Goal: Task Accomplishment & Management: Complete application form

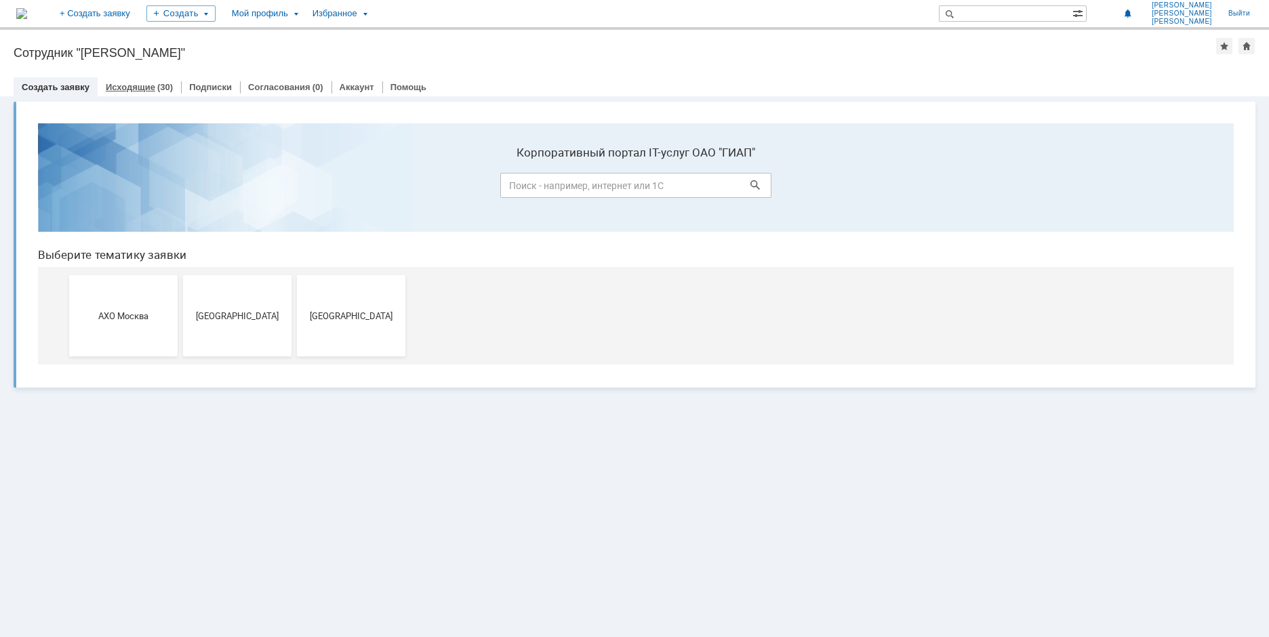
click at [143, 84] on link "Исходящие" at bounding box center [130, 87] width 49 height 10
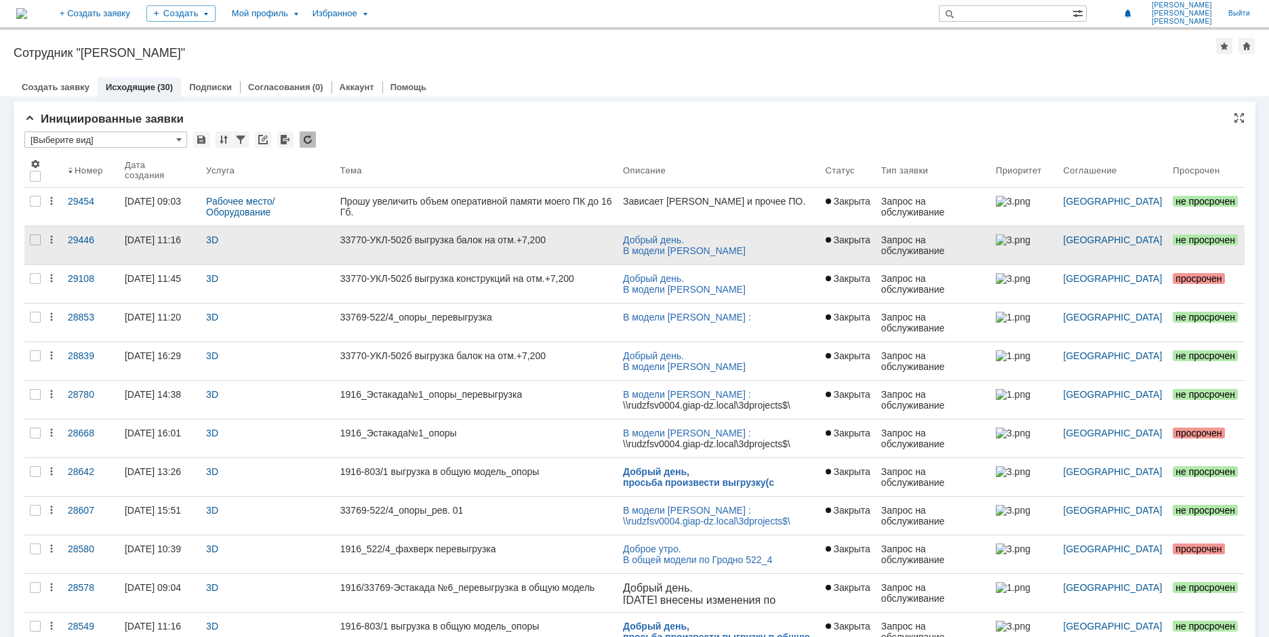
click at [393, 245] on link "33770-УКЛ-502б выгрузка балок на отм.+7,200" at bounding box center [476, 245] width 283 height 38
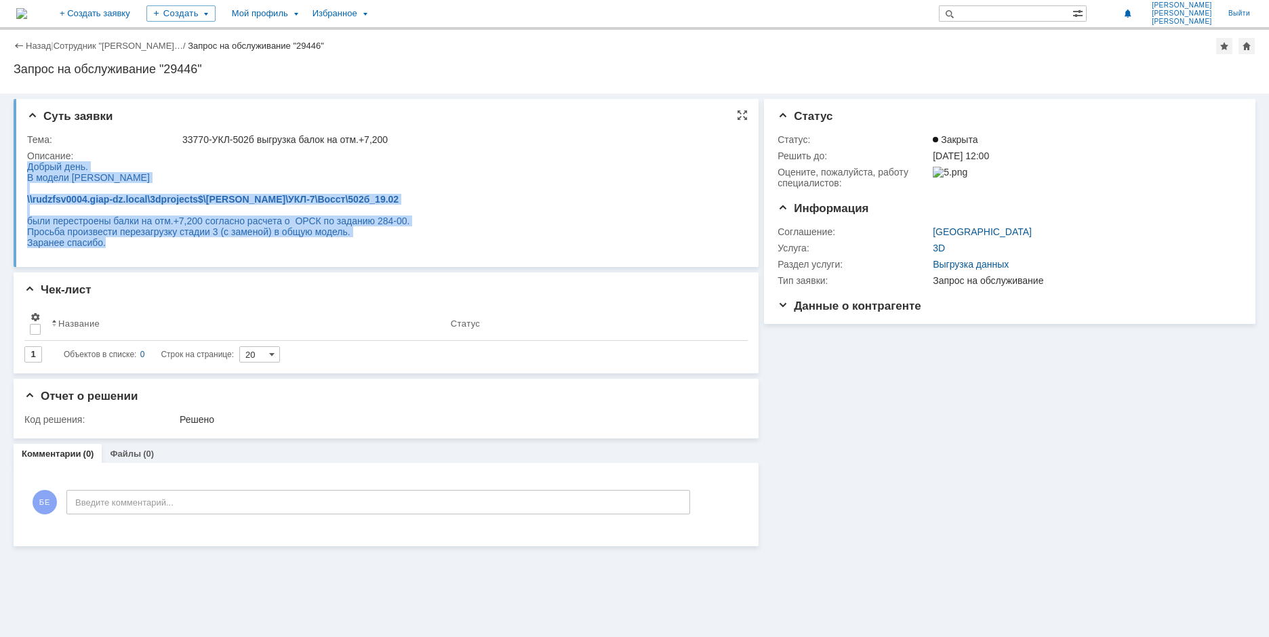
drag, startPoint x: 29, startPoint y: 165, endPoint x: 113, endPoint y: 249, distance: 118.9
click at [113, 248] on body "Добрый день. В модели [PERSON_NAME] \\rudzfsv0004.giap-dz.local\3dprojects$\[PE…" at bounding box center [218, 204] width 382 height 87
copy body "Добрый день. В модели [PERSON_NAME] \\rudzfsv0004.giap-dz.local\3dprojects$\[PE…"
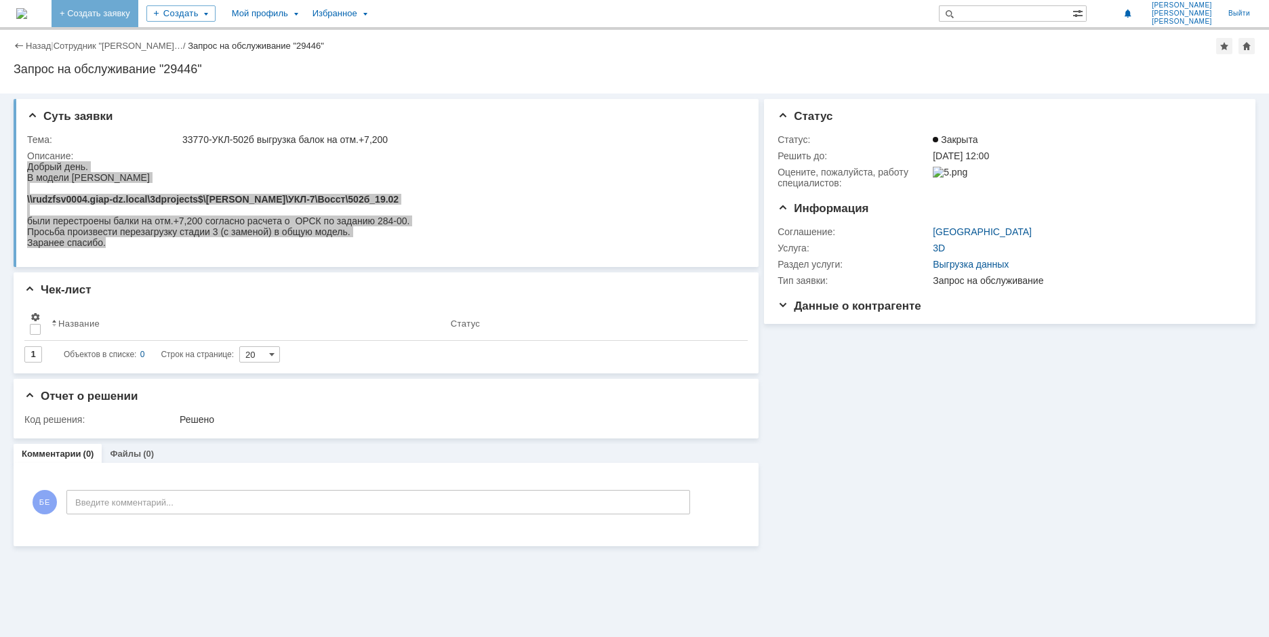
click at [138, 17] on link "+ Создать заявку" at bounding box center [95, 13] width 87 height 27
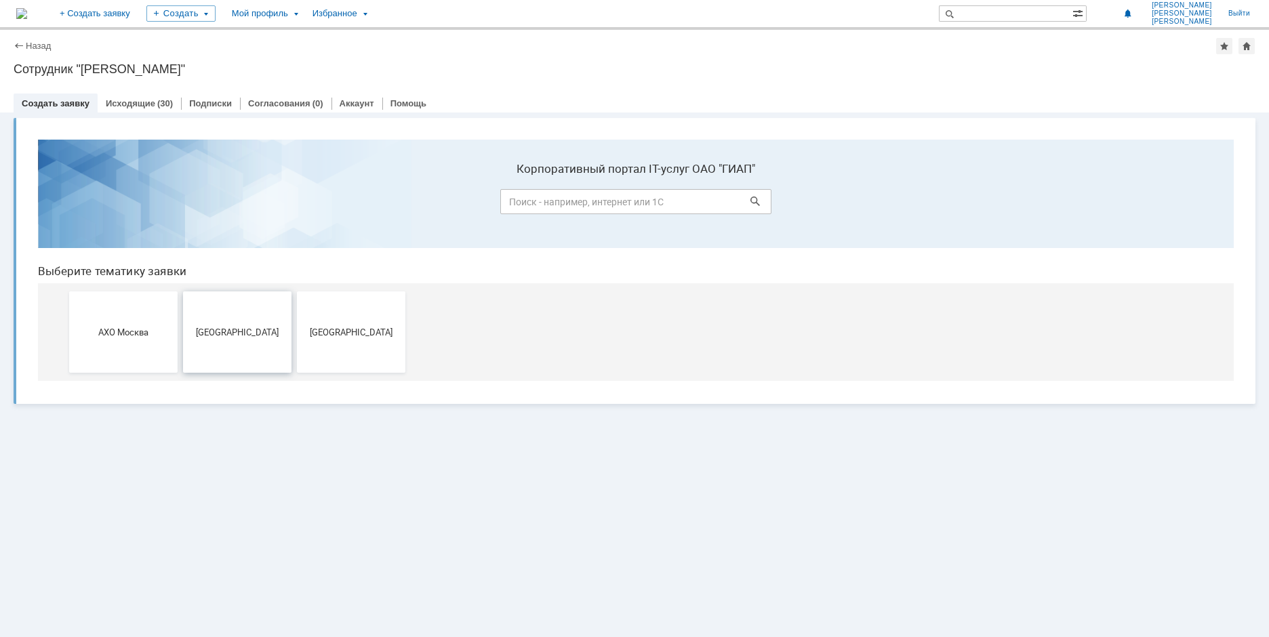
click at [218, 305] on button "[GEOGRAPHIC_DATA]" at bounding box center [237, 331] width 108 height 81
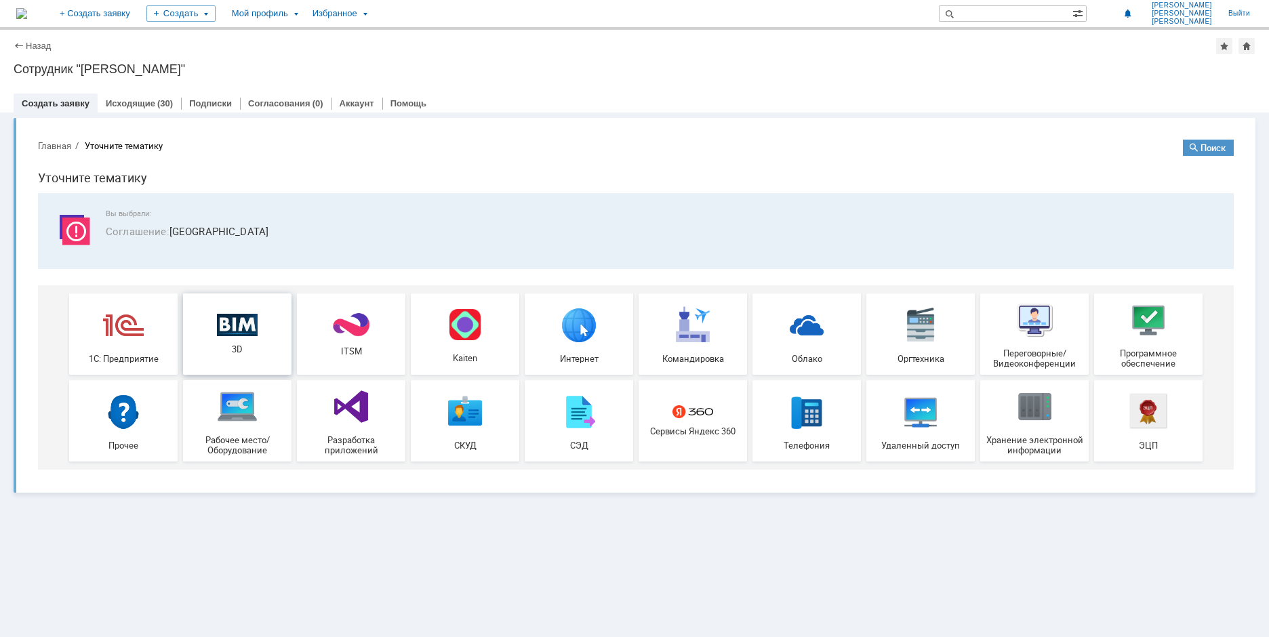
click at [250, 341] on div "3D" at bounding box center [237, 333] width 100 height 41
click at [145, 102] on link "Исходящие" at bounding box center [130, 103] width 49 height 10
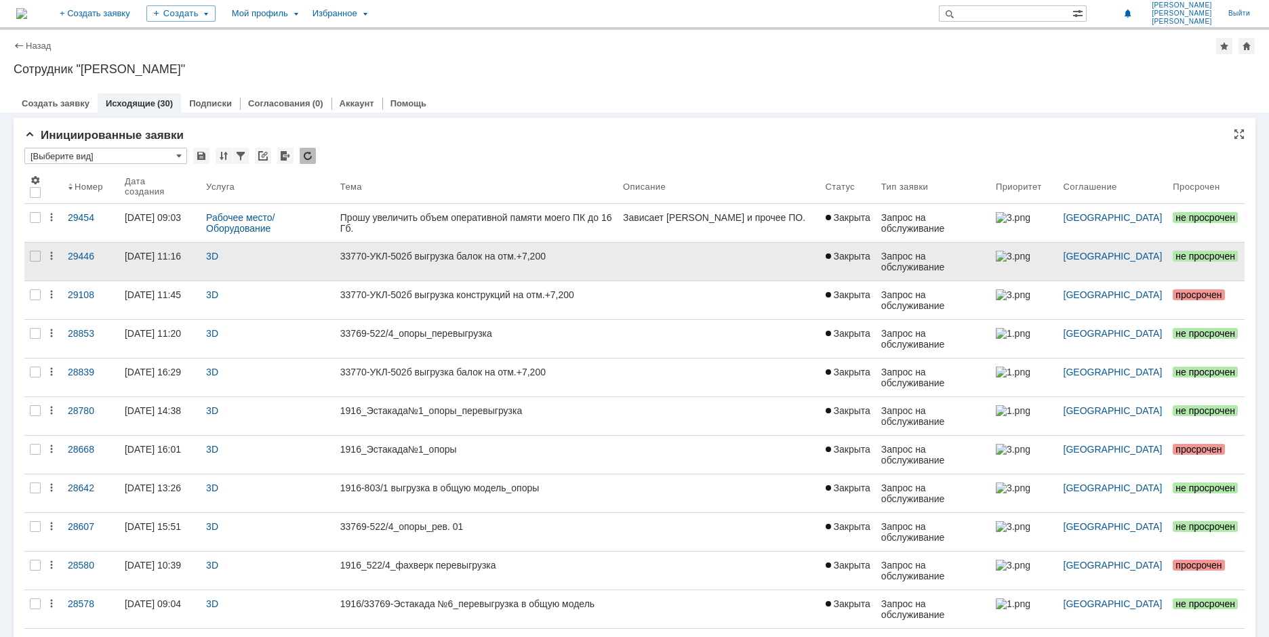
click at [368, 256] on div "33770-УКЛ-502б выгрузка балок на отм.+7,200" at bounding box center [476, 256] width 272 height 11
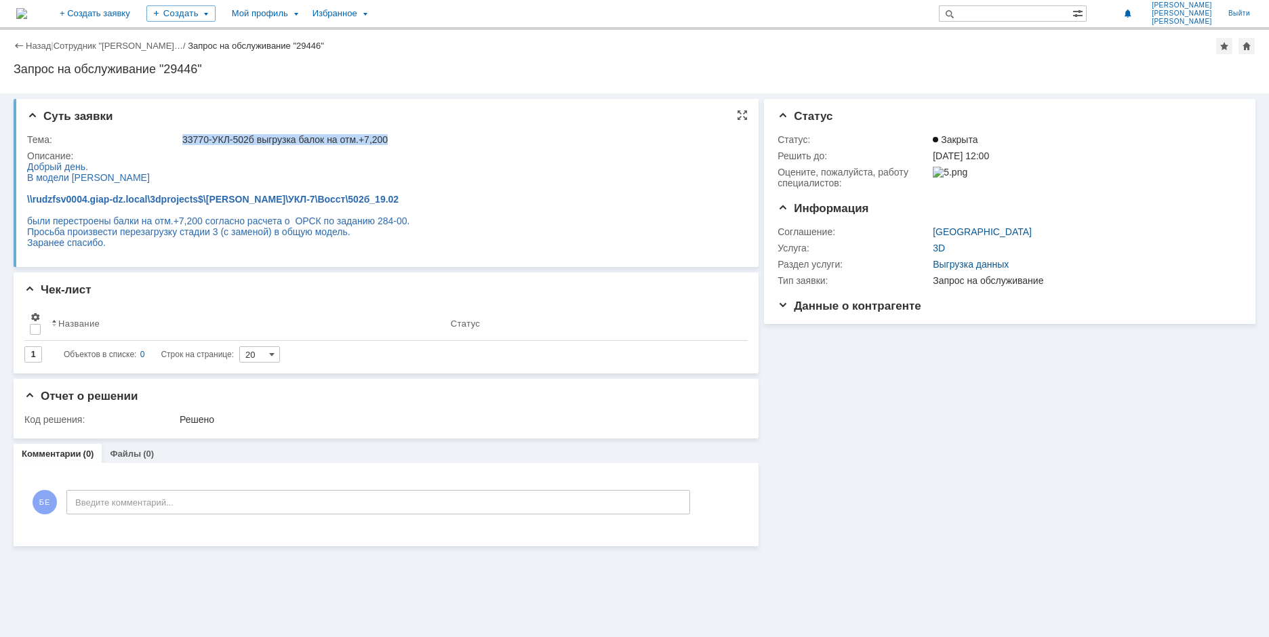
drag, startPoint x: 183, startPoint y: 138, endPoint x: 430, endPoint y: 136, distance: 247.4
click at [430, 136] on div "33770-УКЛ-502б выгрузка балок на отм.+7,200" at bounding box center [460, 139] width 556 height 11
copy div "33770-УКЛ-502б выгрузка балок на отм.+7,200"
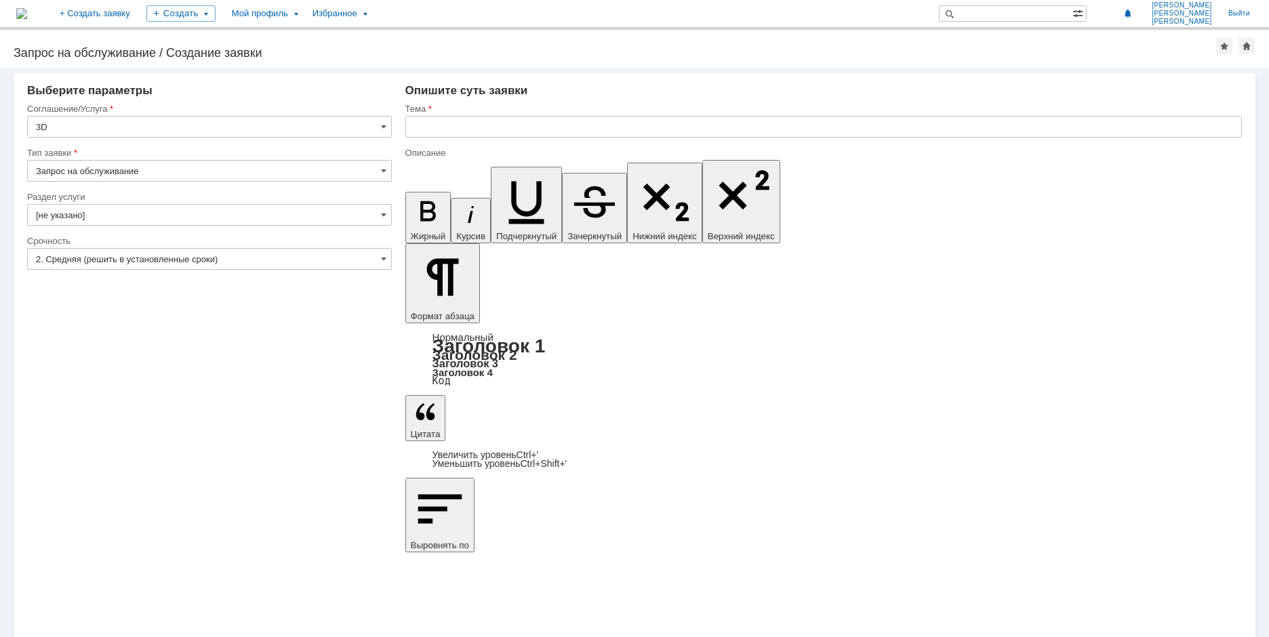
click at [160, 171] on input "Запрос на обслуживание" at bounding box center [209, 171] width 365 height 22
click at [148, 418] on div "Внимание! Выберите параметры Соглашение/Услуга 3D Тип заявки Запрос на обслужив…" at bounding box center [634, 352] width 1269 height 569
type input "Запрос на обслуживание"
click at [134, 218] on input "[не указано]" at bounding box center [209, 215] width 365 height 22
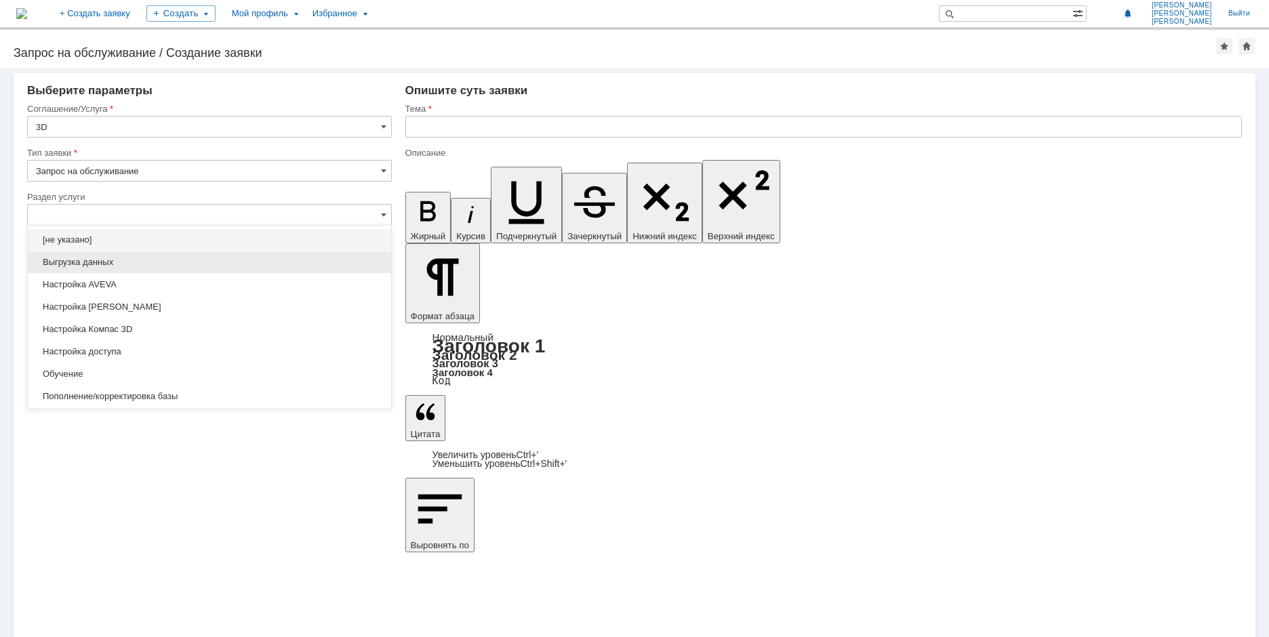
click at [102, 263] on span "Выгрузка данных" at bounding box center [209, 262] width 347 height 11
type input "Выгрузка данных"
type input "ПО: Revit/Tekla Проект ** Корпус **"
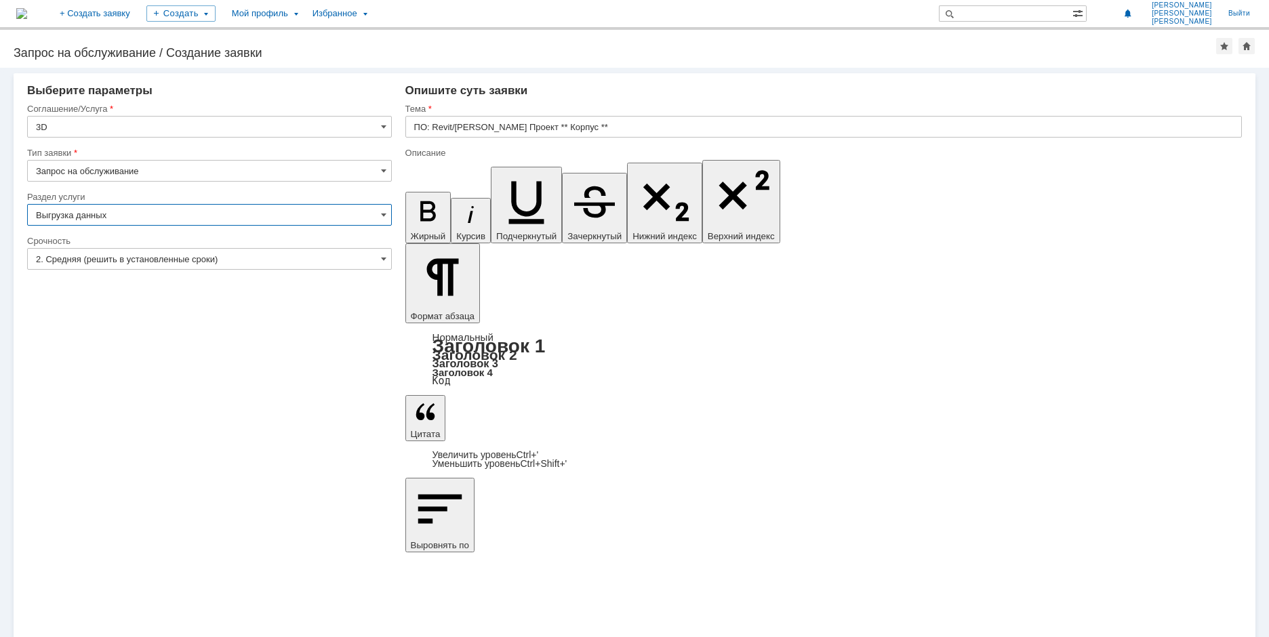
type input "Выгрузка данных"
click at [101, 257] on input "2. Средняя (решить в установленные сроки)" at bounding box center [209, 259] width 365 height 22
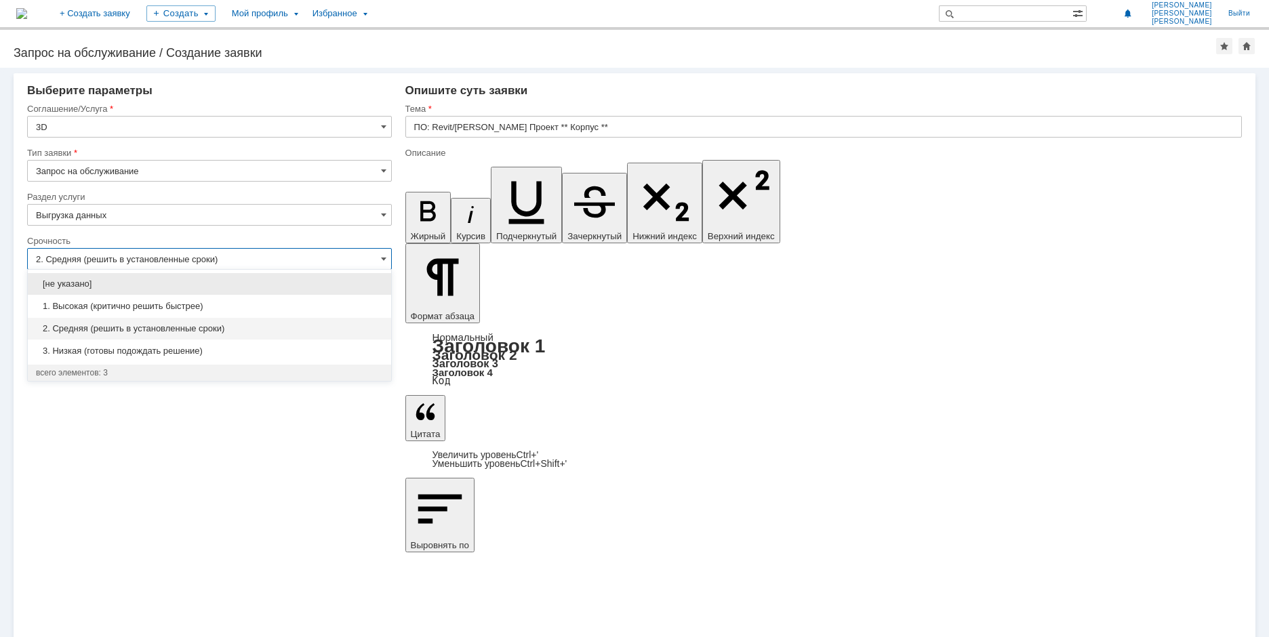
click at [101, 257] on input "2. Средняя (решить в установленные сроки)" at bounding box center [209, 259] width 365 height 22
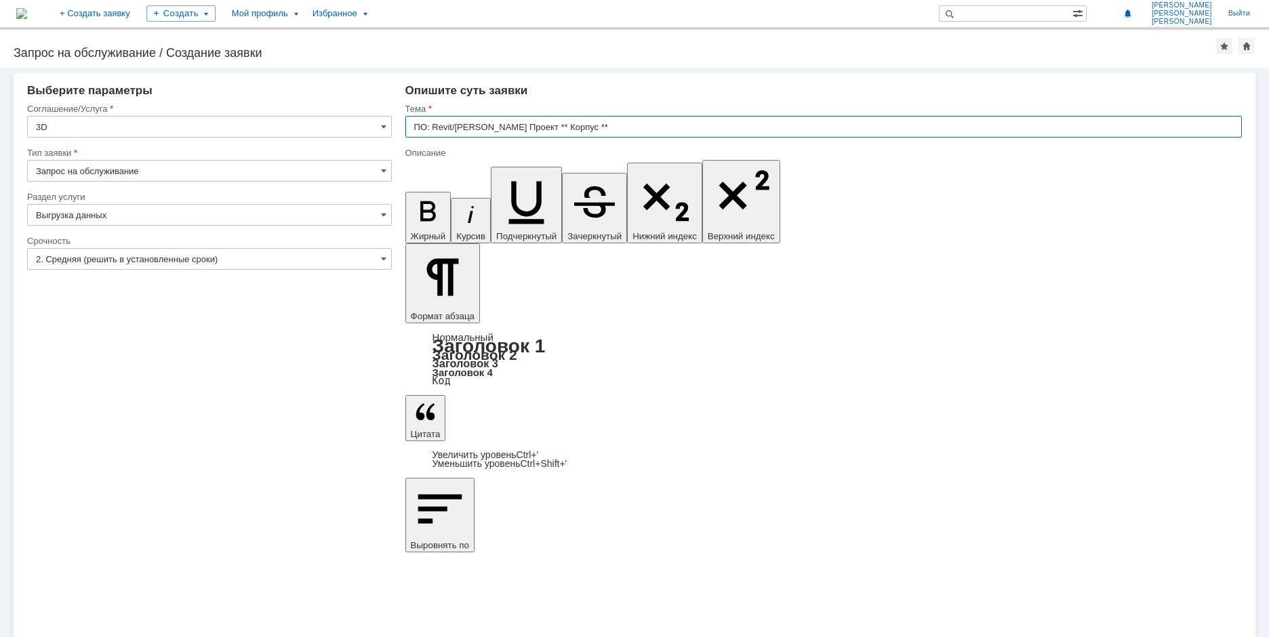
click at [492, 119] on input "ПО: Revit/Tekla Проект ** Корпус **" at bounding box center [823, 127] width 836 height 22
type input "2. Средняя (решить в установленные сроки)"
drag, startPoint x: 504, startPoint y: 4761, endPoint x: 500, endPoint y: 4769, distance: 9.1
drag, startPoint x: 470, startPoint y: 4778, endPoint x: 397, endPoint y: 4747, distance: 79.6
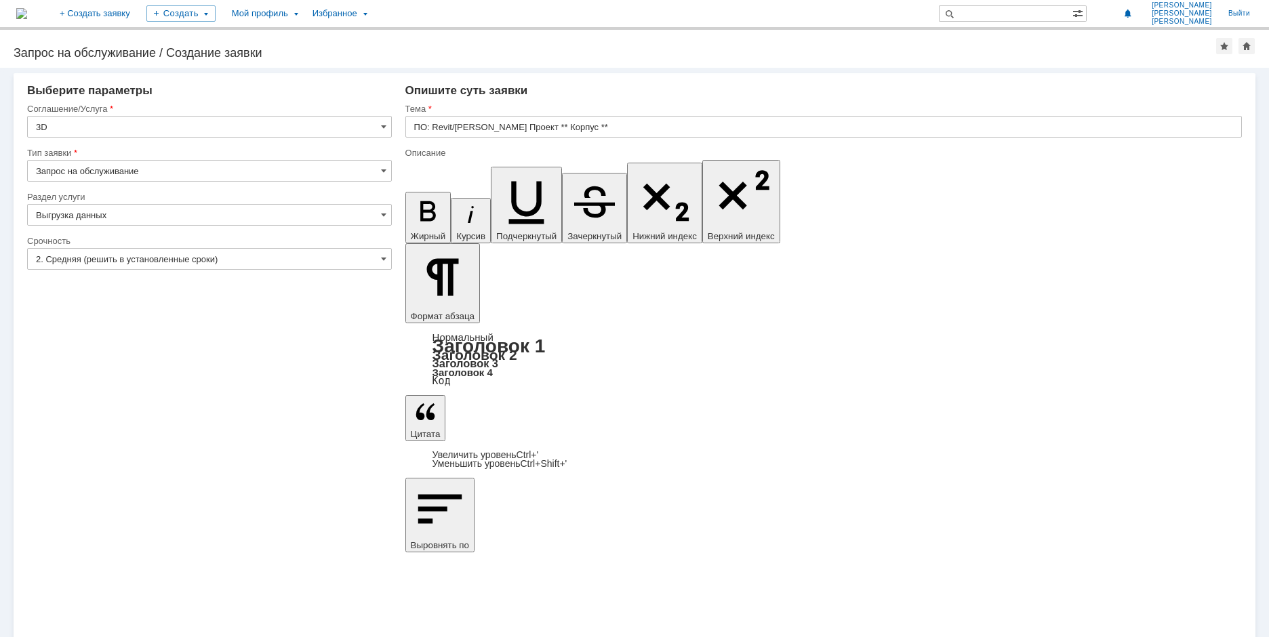
drag, startPoint x: 587, startPoint y: 4812, endPoint x: 786, endPoint y: 4810, distance: 198.6
type input "33770-УКЛ-502б выгрузка балок на отм.+7,200"
click at [550, 411] on div "Внимание! Выберите параметры Соглашение/Услуга 3D Тип заявки Запрос на обслужив…" at bounding box center [634, 352] width 1269 height 569
